Goal: Connect with others: Establish contact or relationships with other users

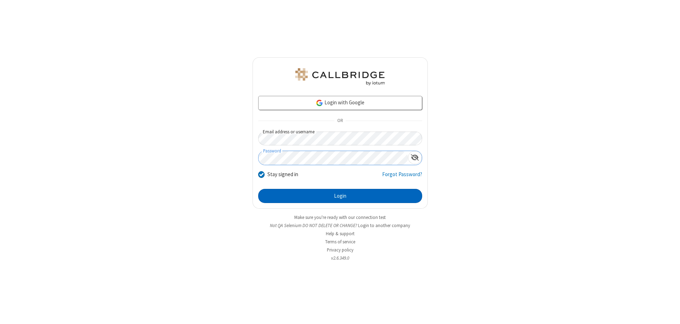
click at [340, 196] on button "Login" at bounding box center [340, 196] width 164 height 14
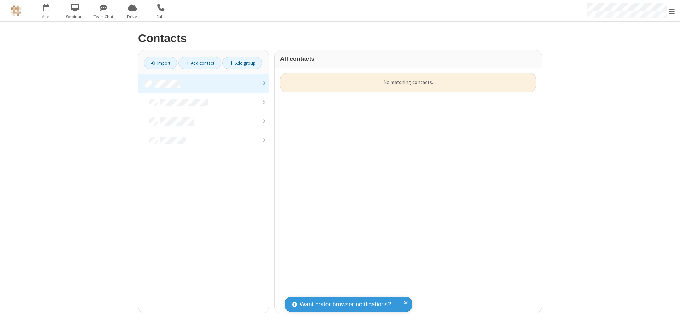
scroll to position [240, 261]
click at [204, 84] on link at bounding box center [203, 83] width 130 height 19
click at [200, 63] on link "Add contact" at bounding box center [199, 63] width 43 height 12
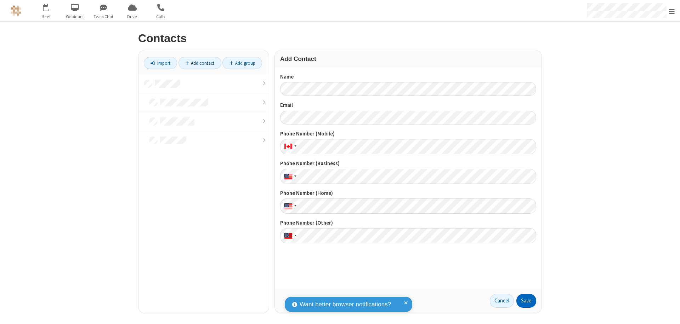
click at [526, 301] on button "Save" at bounding box center [526, 301] width 20 height 14
